Goal: Information Seeking & Learning: Compare options

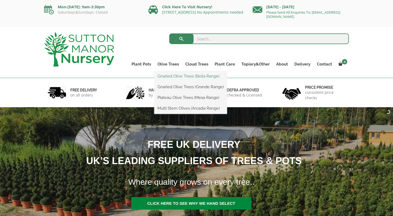
click at [165, 76] on link "Gnarled Olive Trees (Bella Range)" at bounding box center [190, 76] width 73 height 8
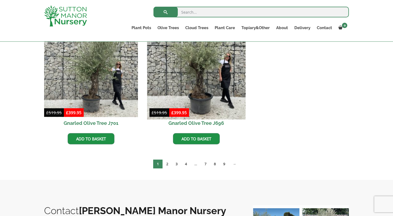
scroll to position [149, 0]
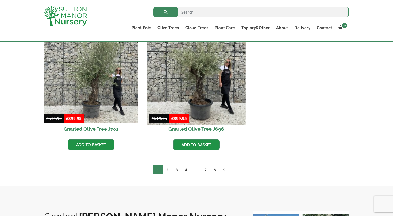
click at [200, 88] on img at bounding box center [196, 76] width 98 height 98
click at [198, 83] on img at bounding box center [196, 76] width 98 height 98
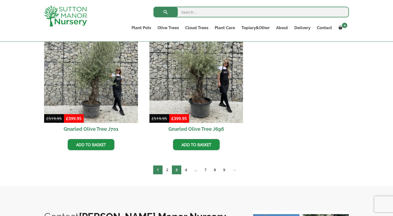
click at [177, 170] on link "3" at bounding box center [176, 169] width 9 height 9
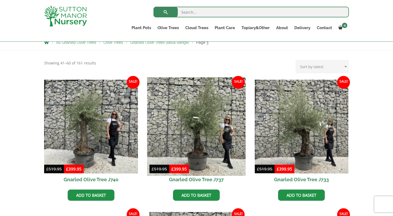
scroll to position [99, 0]
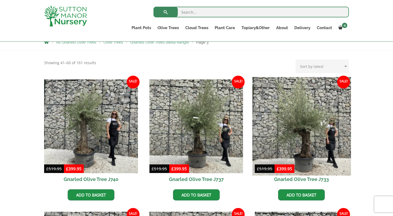
click at [298, 134] on img at bounding box center [301, 126] width 98 height 98
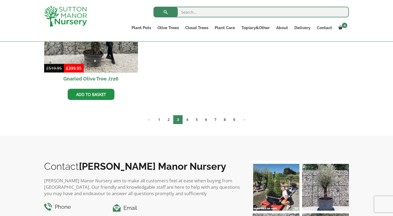
scroll to position [465, 0]
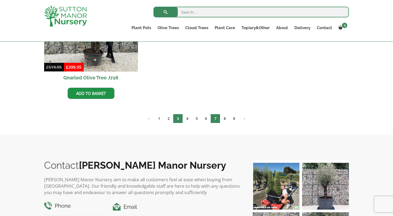
click at [215, 117] on link "7" at bounding box center [215, 118] width 9 height 9
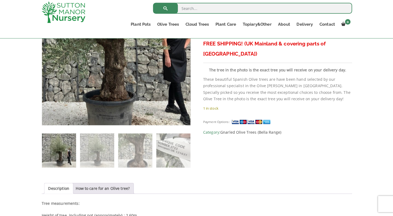
scroll to position [228, 0]
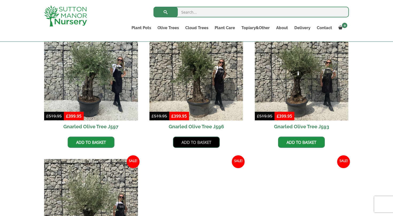
scroll to position [267, 0]
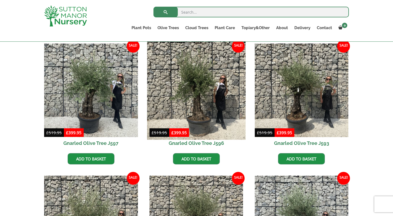
click at [205, 106] on img at bounding box center [196, 90] width 98 height 98
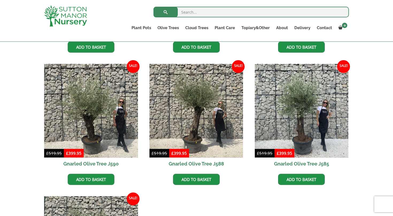
scroll to position [383, 0]
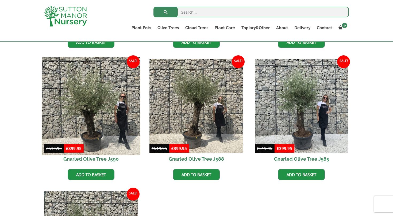
click at [92, 122] on img at bounding box center [91, 106] width 98 height 98
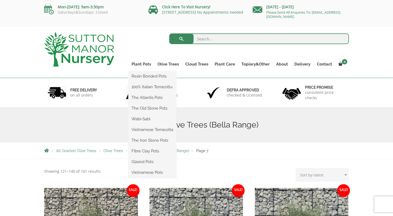
scroll to position [0, 0]
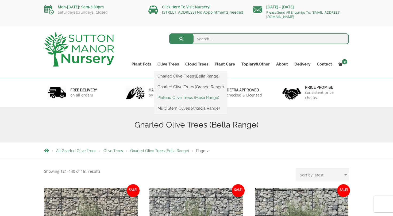
click at [174, 98] on link "Plateau Olive Trees (Mesa Range)" at bounding box center [190, 98] width 73 height 8
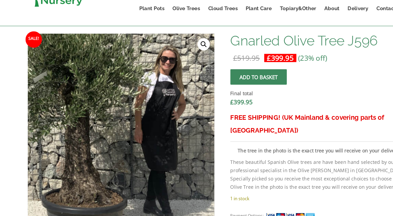
scroll to position [149, 0]
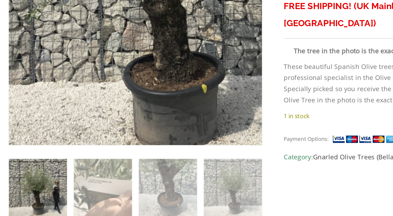
scroll to position [245, 0]
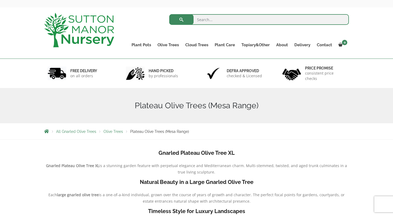
scroll to position [19, 0]
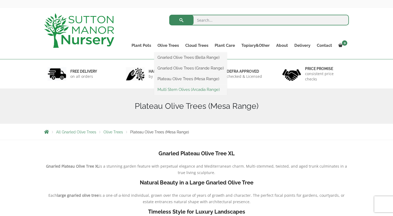
click at [170, 91] on link "Multi Stem Olives (Arcadia Range)" at bounding box center [190, 89] width 73 height 8
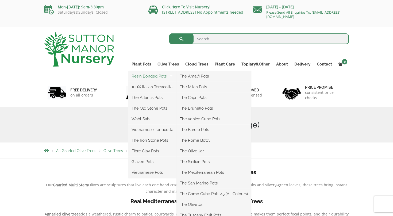
click at [141, 78] on link "Resin Bonded Pots" at bounding box center [152, 76] width 48 height 8
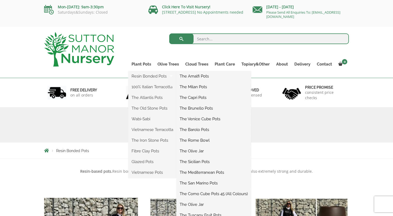
click at [195, 76] on link "The Amalfi Pots" at bounding box center [213, 76] width 75 height 8
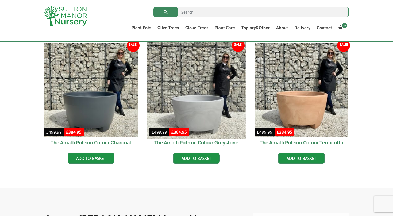
scroll to position [160, 0]
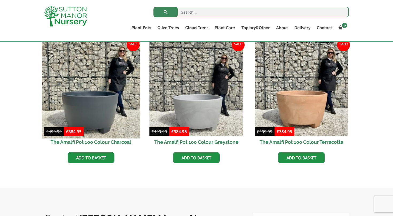
click at [82, 112] on img at bounding box center [91, 89] width 98 height 98
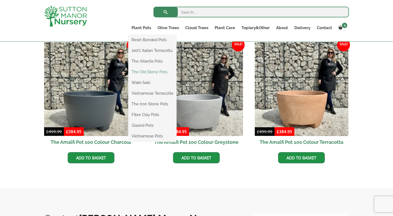
click at [142, 72] on link "The Old Stone Pots" at bounding box center [152, 72] width 48 height 8
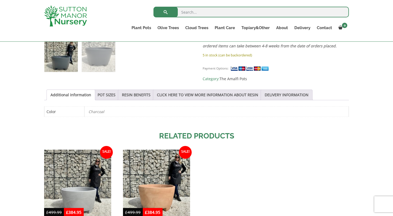
scroll to position [236, 0]
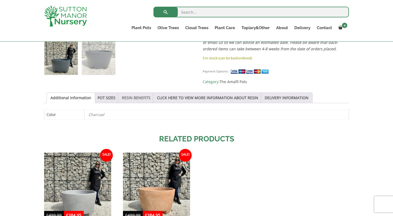
click at [132, 95] on link "RESIN BENEFITS" at bounding box center [136, 98] width 29 height 10
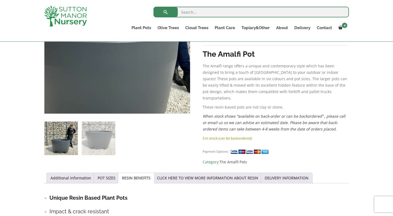
scroll to position [156, 0]
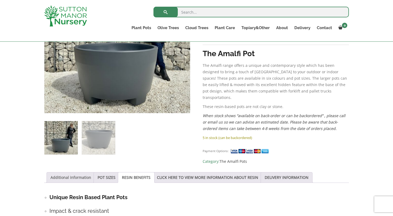
click at [80, 174] on link "Additional information" at bounding box center [70, 177] width 41 height 10
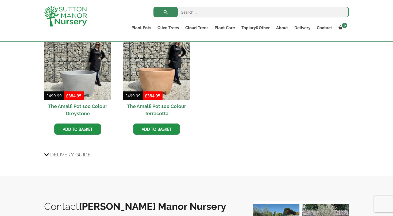
scroll to position [355, 0]
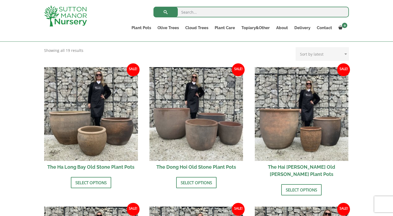
scroll to position [163, 0]
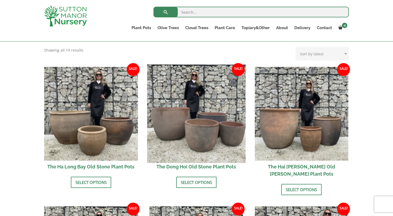
click at [190, 124] on img at bounding box center [196, 113] width 98 height 98
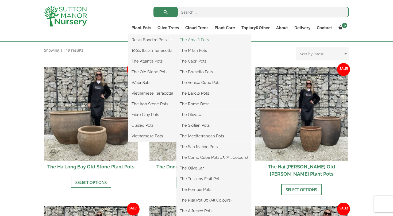
click at [193, 40] on link "The Amalfi Pots" at bounding box center [213, 40] width 75 height 8
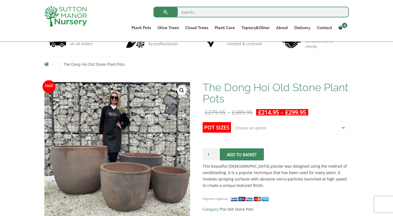
scroll to position [40, 0]
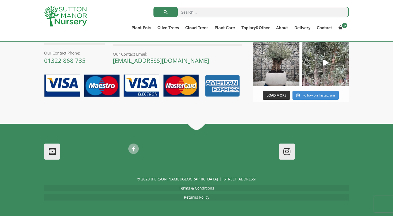
scroll to position [385, 0]
